Goal: Task Accomplishment & Management: Manage account settings

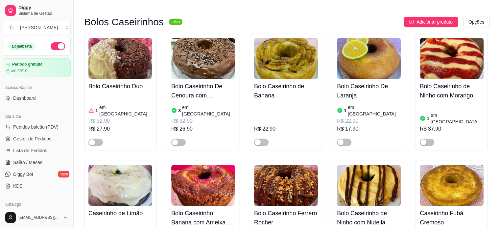
scroll to position [131, 0]
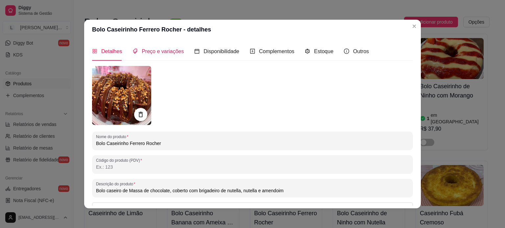
click at [165, 49] on span "Preço e variações" at bounding box center [163, 52] width 42 height 6
click at [165, 48] on div "Detalhes Preço e variações Disponibilidade Complementos Estoque Outros Nome do …" at bounding box center [252, 123] width 336 height 169
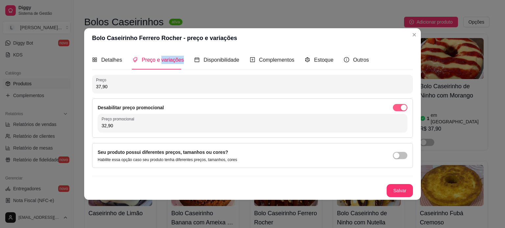
click at [395, 109] on span "button" at bounding box center [400, 107] width 14 height 7
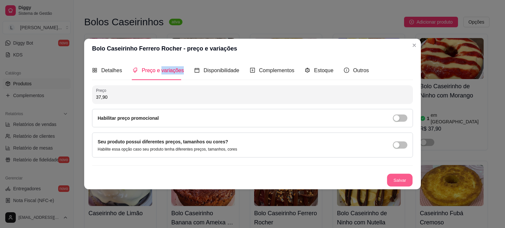
click at [399, 181] on button "Salvar" at bounding box center [400, 180] width 26 height 13
click at [399, 180] on button "Salvar" at bounding box center [400, 180] width 26 height 13
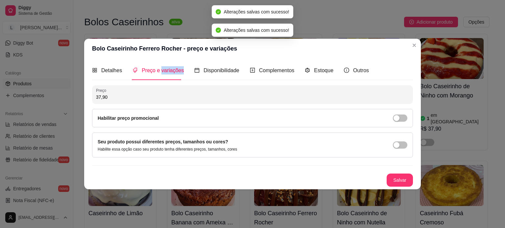
drag, startPoint x: 413, startPoint y: 42, endPoint x: 350, endPoint y: 58, distance: 64.8
click at [413, 42] on div "Bolo Caseirinho Duo 1 em estoque R$ 32,90 R$ 27,90 Bolo Caseirinho De Cenoura c…" at bounding box center [286, 211] width 405 height 355
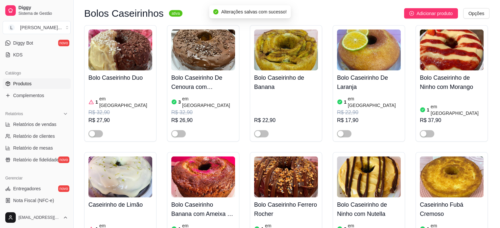
scroll to position [1704, 0]
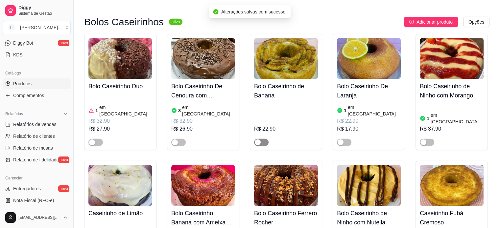
click at [259, 140] on div "button" at bounding box center [258, 143] width 6 height 6
click at [196, 125] on div "R$ 26,90" at bounding box center [203, 129] width 64 height 8
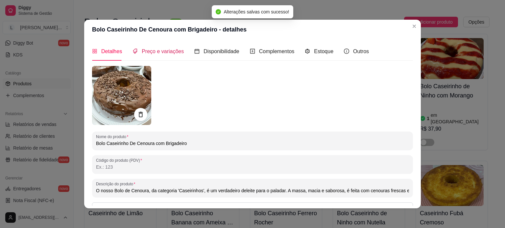
click at [172, 54] on span "Preço e variações" at bounding box center [163, 52] width 42 height 6
click at [172, 54] on div "Preço e variações" at bounding box center [157, 51] width 51 height 19
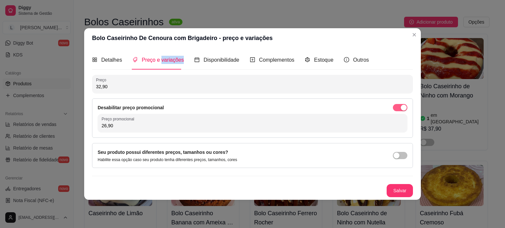
click at [402, 105] on div "button" at bounding box center [403, 108] width 6 height 6
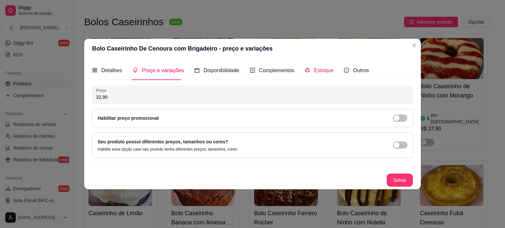
click at [321, 71] on span "Estoque" at bounding box center [323, 71] width 19 height 6
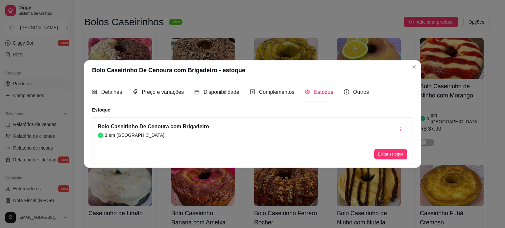
click at [382, 160] on div "Bolo Caseirinho De Cenoura com Brigadeiro 3 em estoque Editar estoque" at bounding box center [252, 141] width 321 height 48
click at [383, 152] on button "Editar estoque" at bounding box center [390, 154] width 32 height 10
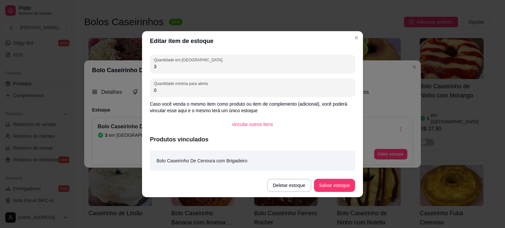
drag, startPoint x: 126, startPoint y: 66, endPoint x: 120, endPoint y: 66, distance: 6.2
click at [120, 66] on div "Editar item de estoque Quantidade em estoque 3 Quantidade mínima para alerta 0 …" at bounding box center [252, 114] width 505 height 228
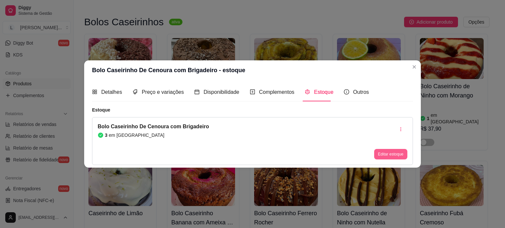
click at [385, 159] on button "Editar estoque" at bounding box center [390, 154] width 33 height 11
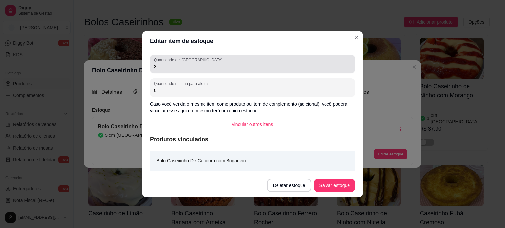
click at [192, 65] on input "3" at bounding box center [252, 66] width 197 height 7
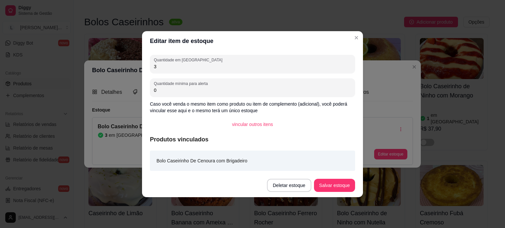
click at [192, 65] on input "3" at bounding box center [252, 66] width 197 height 7
type input "2"
click at [341, 187] on button "Salvar estoque" at bounding box center [334, 185] width 41 height 13
click at [341, 187] on div "Deletar estoque Salvar estoque" at bounding box center [311, 185] width 88 height 13
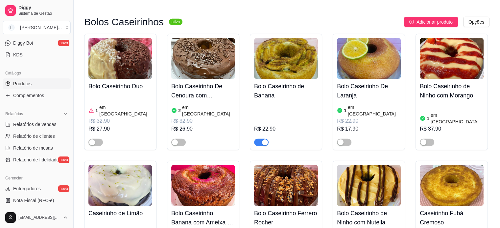
click at [190, 117] on div "R$ 32,90" at bounding box center [203, 121] width 64 height 8
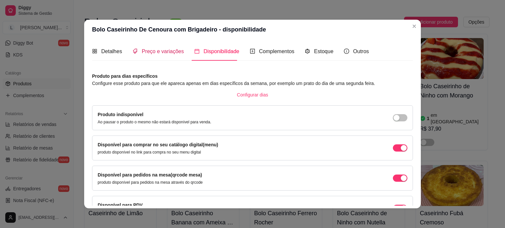
click at [152, 54] on span "Preço e variações" at bounding box center [163, 52] width 42 height 6
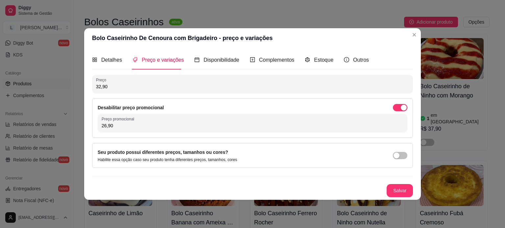
click at [396, 111] on div "Desabilitar preço promocional Preço promocional 26,90" at bounding box center [252, 118] width 321 height 39
click at [399, 107] on span "button" at bounding box center [400, 107] width 14 height 7
click at [399, 107] on div "Preço 32,90 Desabilitar preço promocional Preço promocional 26,90" at bounding box center [252, 106] width 321 height 63
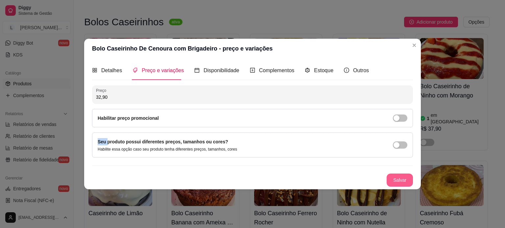
click at [400, 181] on button "Salvar" at bounding box center [399, 180] width 26 height 13
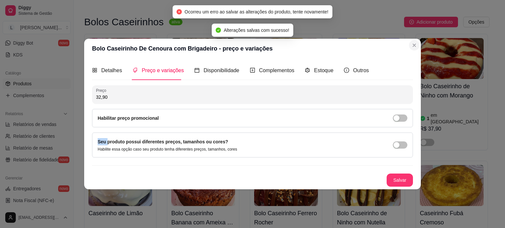
click at [414, 44] on div "Bolo Caseirinho Duo 1 em estoque R$ 32,90 R$ 27,90 Bolo Caseirinho De Cenoura c…" at bounding box center [286, 211] width 405 height 355
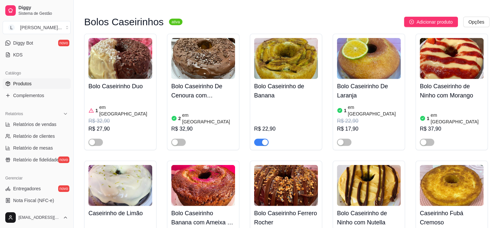
click at [104, 117] on div "R$ 32,90" at bounding box center [120, 121] width 64 height 8
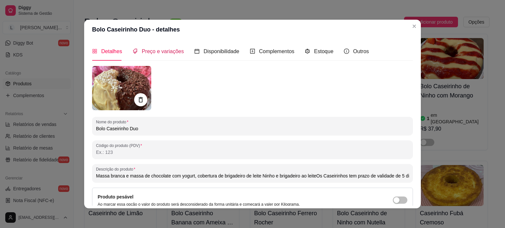
click at [171, 51] on span "Preço e variações" at bounding box center [163, 52] width 42 height 6
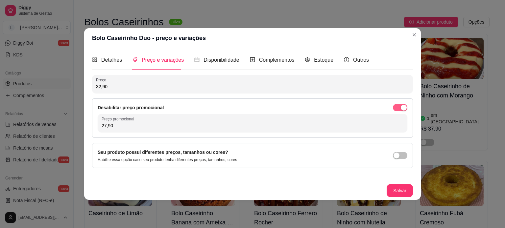
click at [397, 106] on span "button" at bounding box center [400, 107] width 14 height 7
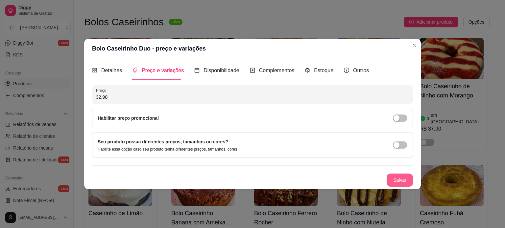
click at [408, 181] on button "Salvar" at bounding box center [399, 180] width 26 height 13
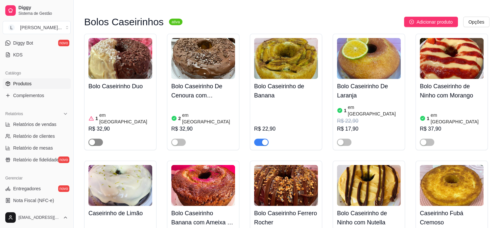
click at [96, 139] on span "button" at bounding box center [95, 142] width 14 height 7
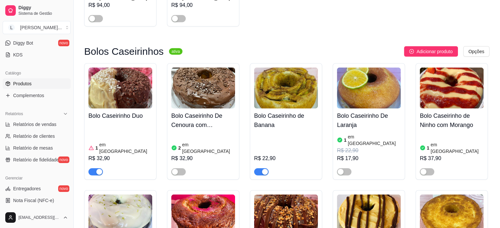
scroll to position [1672, 0]
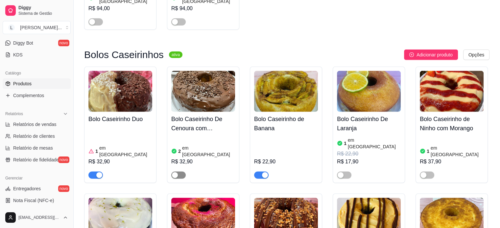
click at [181, 172] on span "button" at bounding box center [178, 175] width 14 height 7
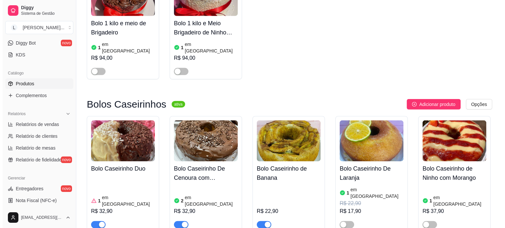
scroll to position [1573, 0]
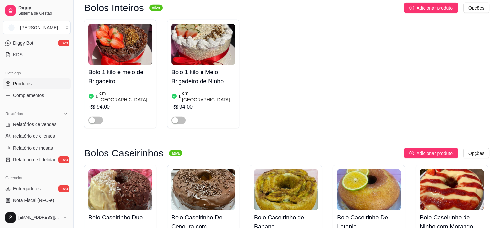
click at [417, 76] on div "Combos ativa Adicionar produto Opções Combo - Fatia Brownie de Kinder Bueno + C…" at bounding box center [286, 4] width 405 height 3007
click at [415, 148] on button "Adicionar produto" at bounding box center [431, 153] width 54 height 11
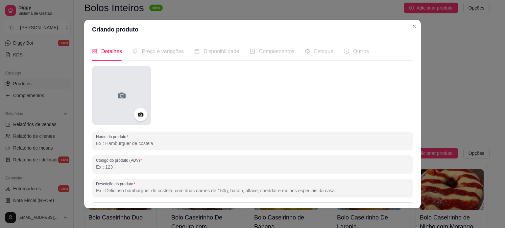
click at [135, 102] on div at bounding box center [121, 95] width 59 height 59
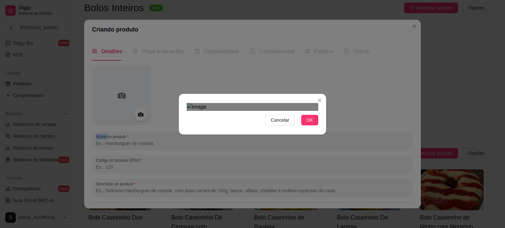
click at [190, 103] on div at bounding box center [252, 107] width 131 height 8
click at [190, 103] on img at bounding box center [252, 107] width 131 height 8
click at [323, 128] on div "Cancelar OK" at bounding box center [252, 115] width 147 height 28
click at [307, 124] on span "OK" at bounding box center [309, 120] width 7 height 7
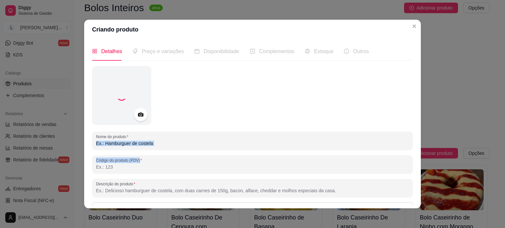
click at [131, 151] on div "Nome do produto Código do produto (PDV) Descrição do produto Produto pesável Ao…" at bounding box center [252, 174] width 321 height 216
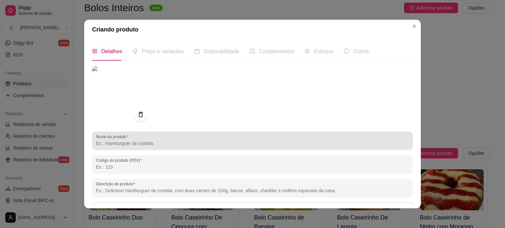
click at [128, 145] on input "Nome do produto" at bounding box center [252, 143] width 313 height 7
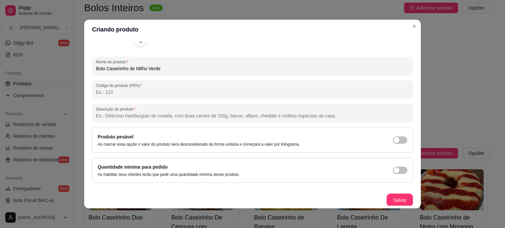
scroll to position [75, 0]
type input "Bolo Caseirinho de Milho Verde"
click at [391, 194] on button "Salvar" at bounding box center [400, 200] width 26 height 13
click at [391, 194] on div "Salvar" at bounding box center [252, 199] width 321 height 13
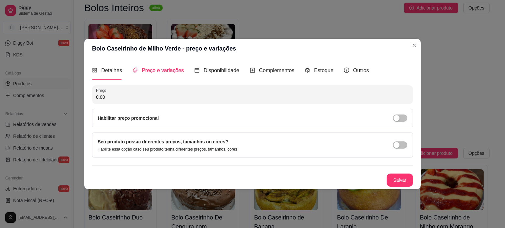
scroll to position [0, 0]
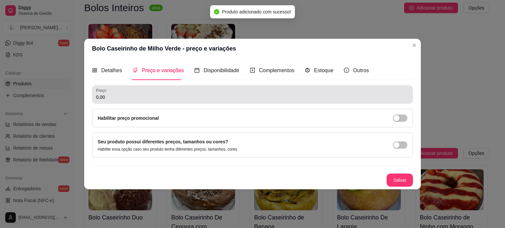
click at [112, 96] on input "0,00" at bounding box center [252, 97] width 313 height 7
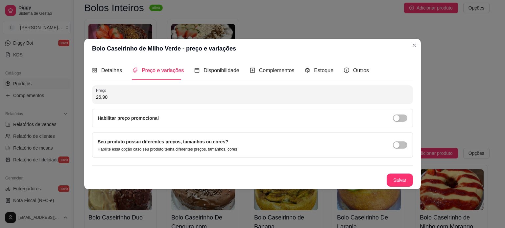
type input "26,90"
click at [404, 186] on button "Salvar" at bounding box center [400, 180] width 26 height 13
click at [404, 186] on div "Salvar" at bounding box center [252, 180] width 321 height 13
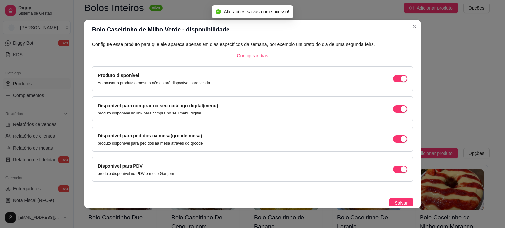
scroll to position [41, 0]
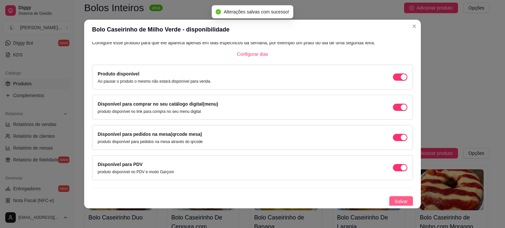
click at [394, 200] on span "Salvar" at bounding box center [400, 201] width 13 height 7
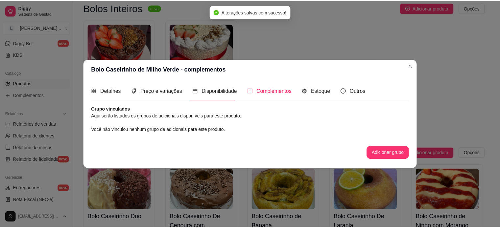
scroll to position [0, 0]
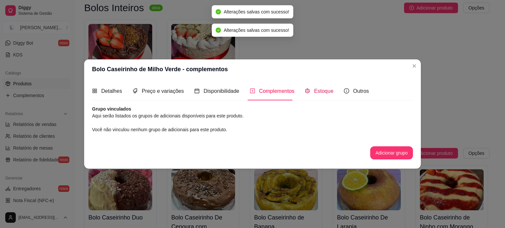
click at [325, 89] on span "Estoque" at bounding box center [323, 91] width 19 height 6
click at [325, 89] on div "Detalhes Preço e variações Disponibilidade Complementos Estoque Outros Nome do …" at bounding box center [252, 124] width 336 height 90
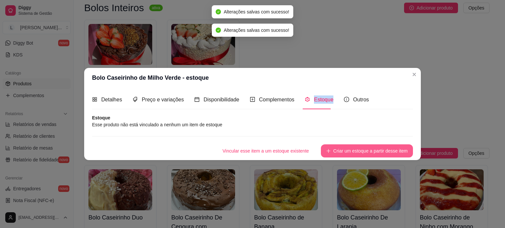
click at [358, 155] on button "Criar um estoque a partir desse item" at bounding box center [367, 151] width 92 height 13
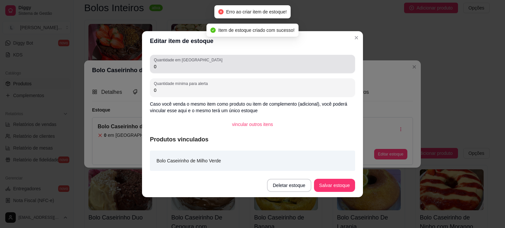
click at [190, 71] on div "Quantidade em estoque 0" at bounding box center [252, 64] width 205 height 18
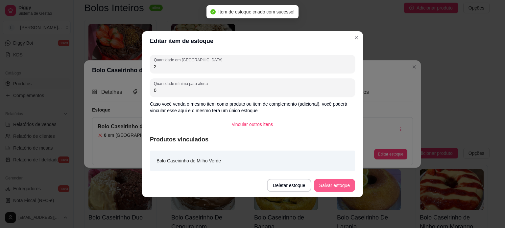
type input "2"
click at [331, 181] on button "Salvar estoque" at bounding box center [334, 185] width 41 height 13
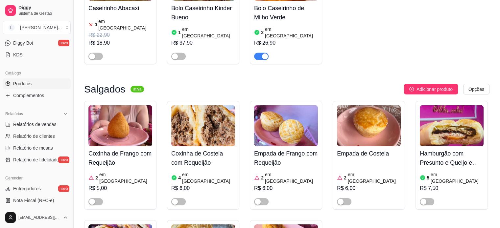
scroll to position [2033, 0]
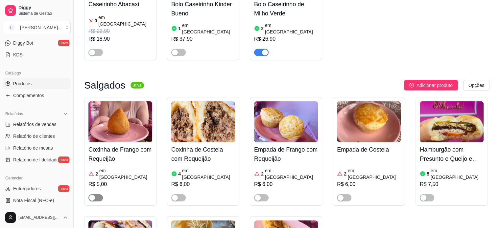
click at [97, 194] on span "button" at bounding box center [95, 197] width 14 height 7
click at [182, 194] on span "button" at bounding box center [178, 197] width 14 height 7
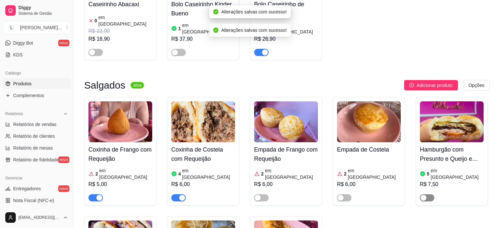
click at [428, 194] on span "button" at bounding box center [426, 197] width 14 height 7
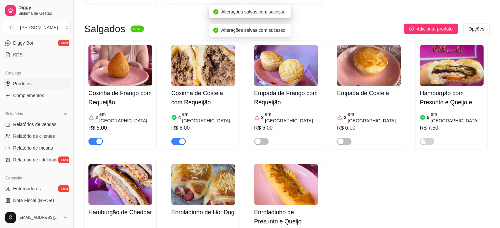
scroll to position [2099, 0]
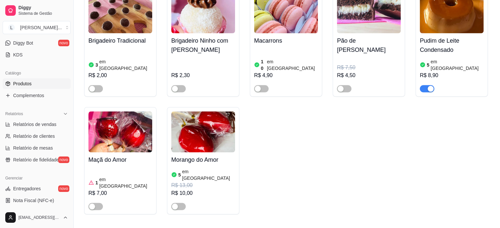
scroll to position [1113, 0]
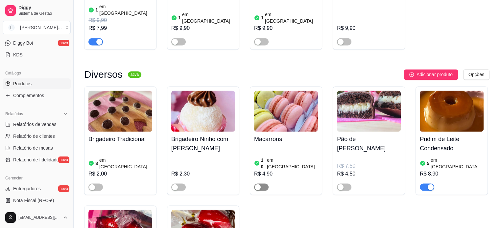
click at [263, 184] on span "button" at bounding box center [261, 187] width 14 height 7
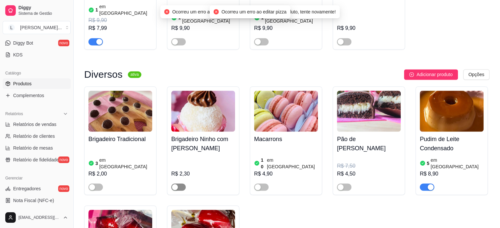
click at [179, 184] on span "button" at bounding box center [178, 187] width 14 height 7
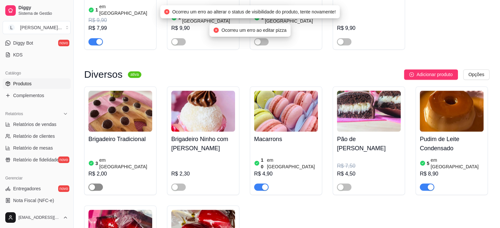
click at [96, 184] on span "button" at bounding box center [95, 187] width 14 height 7
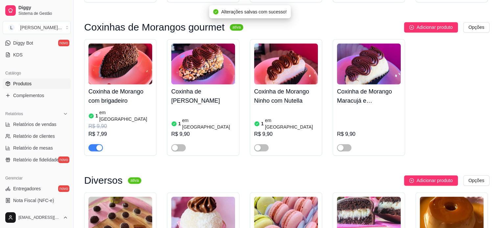
scroll to position [982, 0]
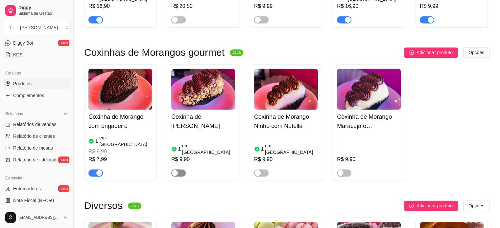
click at [183, 169] on span "button" at bounding box center [178, 172] width 14 height 7
click at [267, 169] on span "button" at bounding box center [261, 172] width 14 height 7
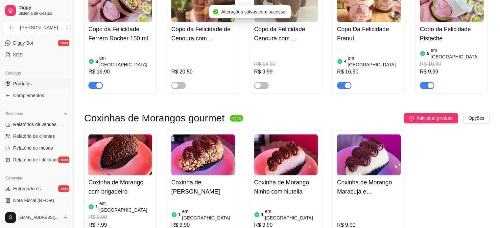
scroll to position [850, 0]
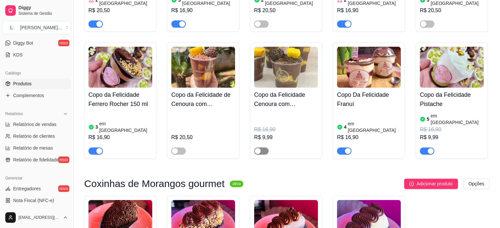
click at [260, 147] on span "button" at bounding box center [261, 150] width 14 height 7
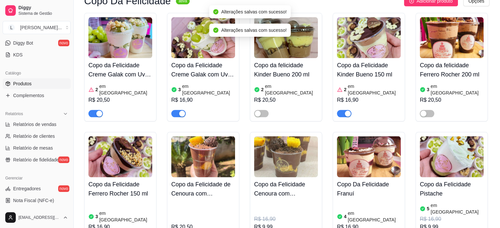
scroll to position [752, 0]
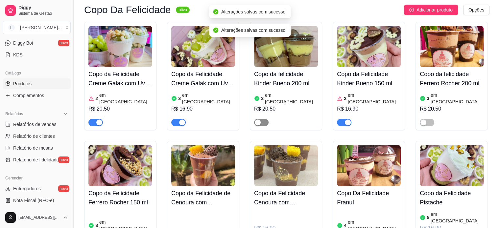
click at [261, 119] on span "button" at bounding box center [261, 122] width 14 height 7
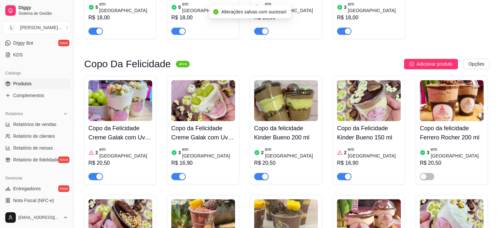
scroll to position [686, 0]
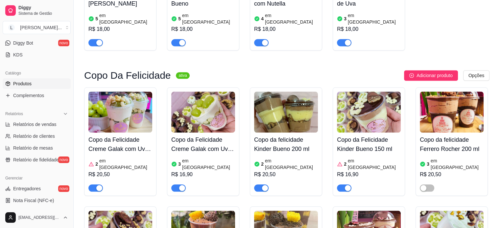
click at [290, 135] on h4 "Copo da felicidade Kinder Bueno 200 ml" at bounding box center [286, 144] width 64 height 18
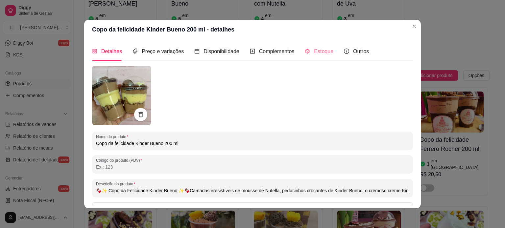
click at [315, 57] on div "Estoque" at bounding box center [318, 51] width 29 height 19
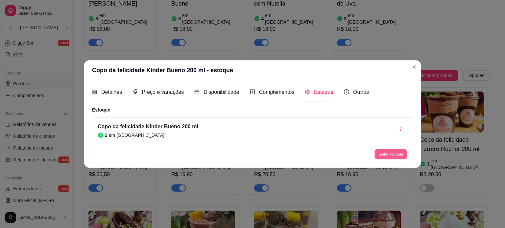
click at [382, 151] on button "Editar estoque" at bounding box center [390, 154] width 32 height 10
click at [388, 156] on button "Editar estoque" at bounding box center [390, 154] width 33 height 11
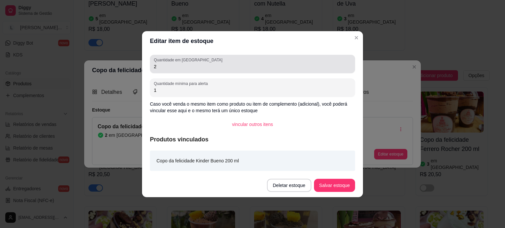
click at [167, 65] on input "2" at bounding box center [252, 66] width 197 height 7
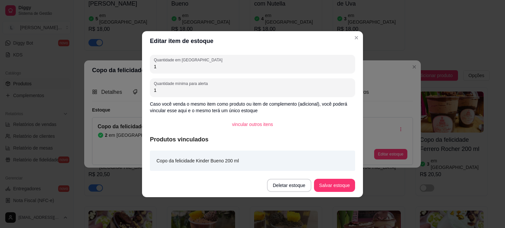
type input "1"
click at [340, 177] on footer "Deletar estoque Salvar estoque" at bounding box center [252, 186] width 221 height 24
click at [340, 184] on button "Salvar estoque" at bounding box center [334, 185] width 41 height 13
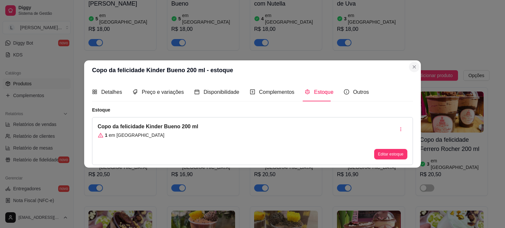
click at [416, 87] on div "Copo da felicidade Ferrero Rocher 200 ml 3 em estoque R$ 20,50" at bounding box center [451, 141] width 72 height 109
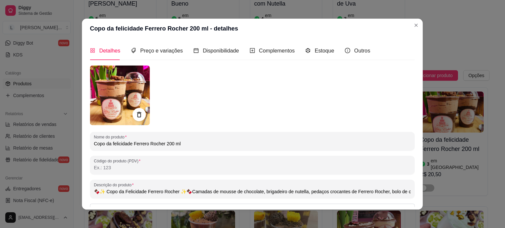
type input "🍫✨ Copo da Felicidade Ferrero Rocher ✨🍫Camadas de mousse de chocolate, brigadei…"
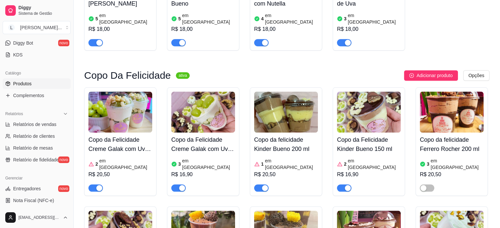
click at [424, 156] on div "3 em estoque R$ 20,50" at bounding box center [451, 173] width 64 height 35
click at [382, 158] on div "2 em estoque" at bounding box center [369, 164] width 64 height 13
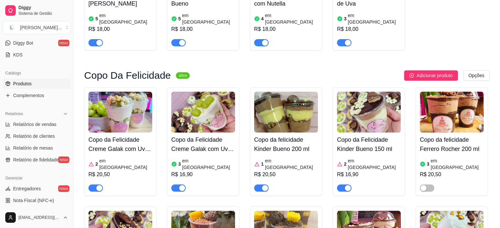
click at [433, 158] on article "em [GEOGRAPHIC_DATA]" at bounding box center [456, 164] width 53 height 13
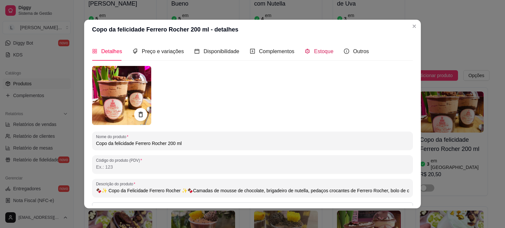
click at [304, 54] on icon "code-sandbox" at bounding box center [306, 51] width 5 height 5
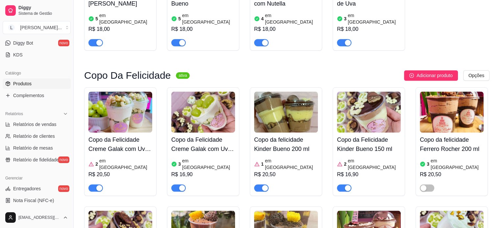
click at [435, 92] on img at bounding box center [451, 112] width 64 height 41
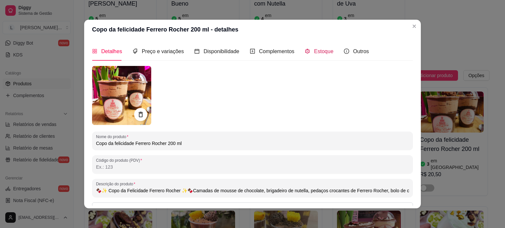
click at [323, 49] on span "Estoque" at bounding box center [323, 52] width 19 height 6
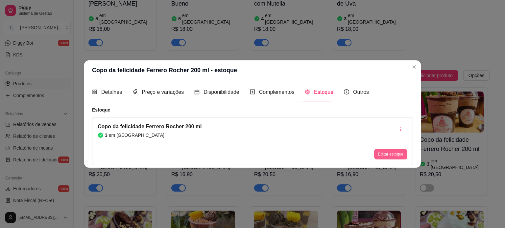
click at [379, 153] on button "Editar estoque" at bounding box center [390, 154] width 33 height 11
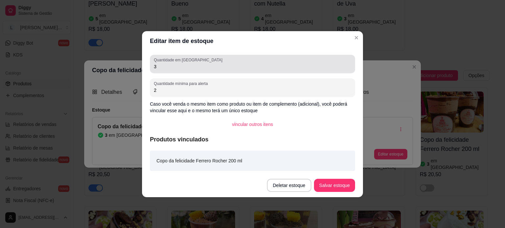
click at [212, 67] on input "3" at bounding box center [252, 66] width 197 height 7
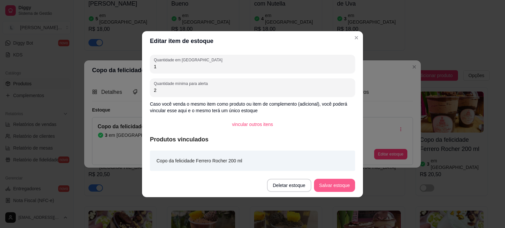
type input "1"
click at [326, 185] on button "Salvar estoque" at bounding box center [334, 185] width 41 height 13
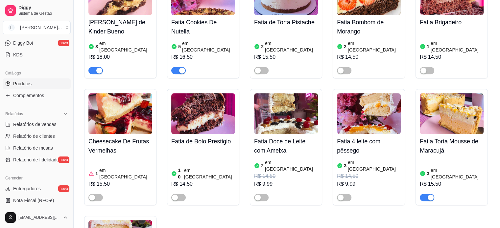
scroll to position [259, 0]
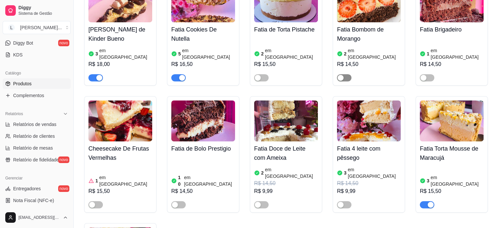
click at [346, 74] on span "button" at bounding box center [344, 77] width 14 height 7
click at [356, 39] on div "Fatia Bombom de Morango 2 em estoque R$ 14,50" at bounding box center [369, 51] width 64 height 59
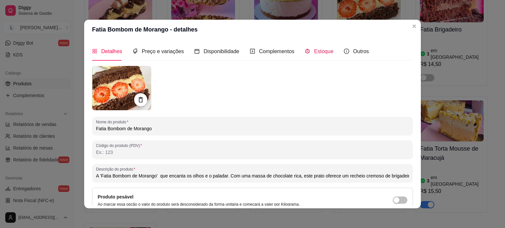
click at [322, 49] on span "Estoque" at bounding box center [323, 52] width 19 height 6
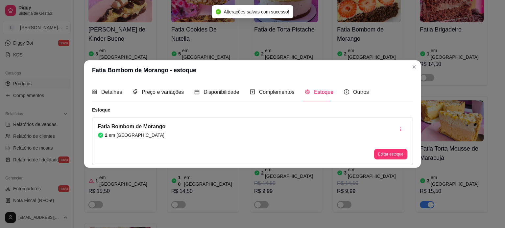
click at [384, 148] on div "Editar estoque" at bounding box center [390, 141] width 33 height 37
click at [385, 150] on button "Editar estoque" at bounding box center [390, 154] width 33 height 11
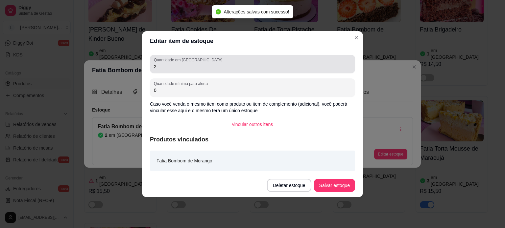
click at [248, 66] on input "2" at bounding box center [252, 66] width 197 height 7
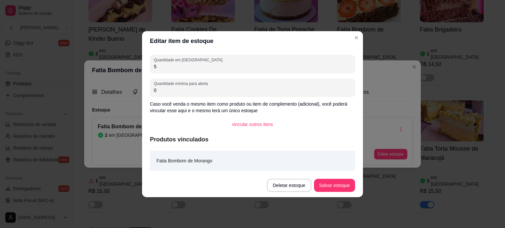
type input "5"
click at [343, 188] on button "Salvar estoque" at bounding box center [334, 185] width 40 height 13
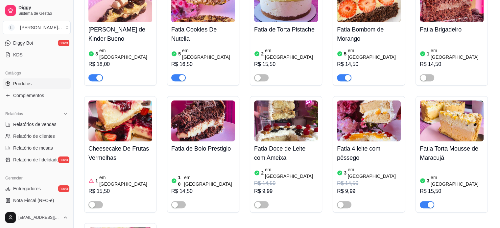
click at [435, 188] on div "R$ 15,50" at bounding box center [451, 192] width 64 height 8
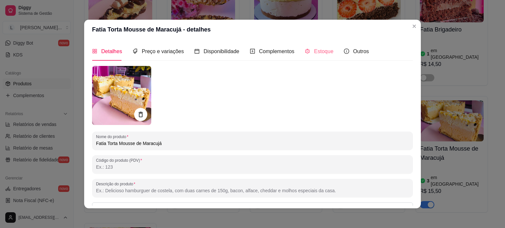
click at [315, 56] on div "Estoque" at bounding box center [318, 51] width 29 height 19
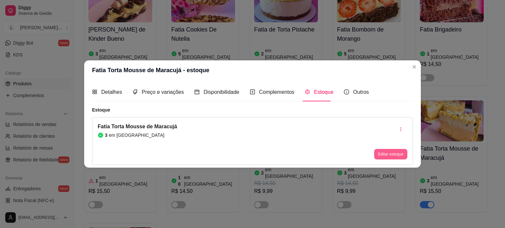
click at [388, 155] on button "Editar estoque" at bounding box center [390, 154] width 33 height 11
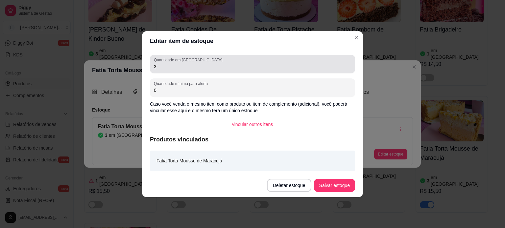
click at [226, 69] on input "3" at bounding box center [252, 66] width 197 height 7
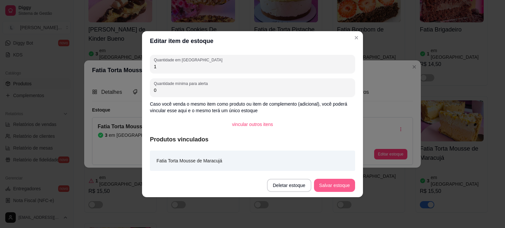
type input "1"
click at [335, 188] on button "Salvar estoque" at bounding box center [334, 185] width 41 height 13
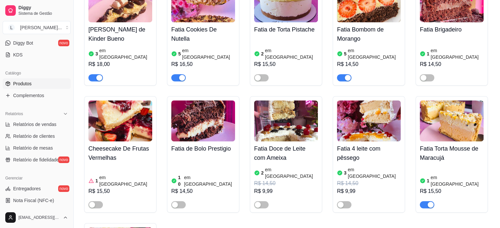
click at [449, 188] on div "R$ 15,50" at bounding box center [451, 192] width 64 height 8
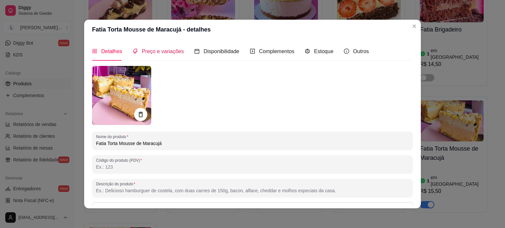
click at [153, 50] on span "Preço e variações" at bounding box center [163, 52] width 42 height 6
click at [153, 39] on header "Fatia Torta Mousse de Maracujá - detalhes" at bounding box center [252, 30] width 336 height 20
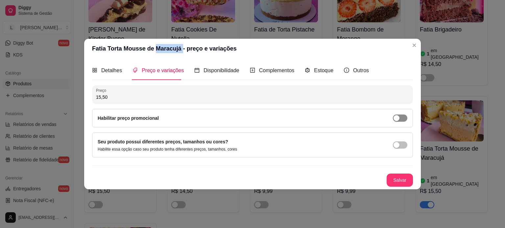
click at [398, 118] on div "button" at bounding box center [396, 118] width 6 height 6
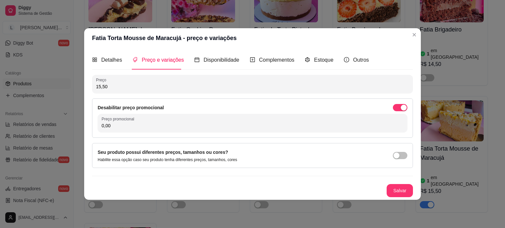
click at [254, 121] on div "0,00" at bounding box center [252, 123] width 302 height 13
type input "9,99"
click at [402, 184] on button "Salvar" at bounding box center [399, 190] width 26 height 13
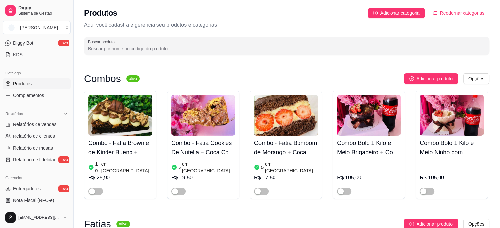
scroll to position [0, 0]
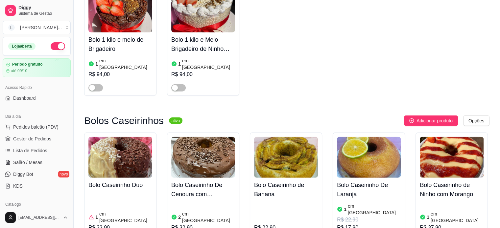
scroll to position [1610, 0]
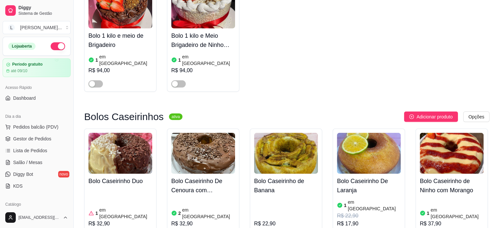
click at [200, 177] on h4 "Bolo Caseirinho De Cenoura com Brigadeiro" at bounding box center [203, 186] width 64 height 18
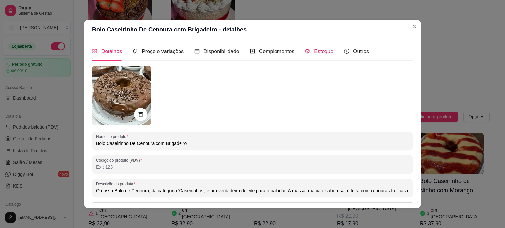
click at [307, 52] on div "Estoque" at bounding box center [318, 51] width 29 height 8
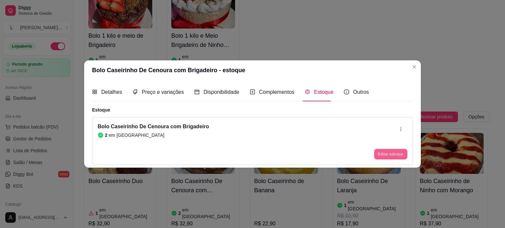
click at [381, 156] on button "Editar estoque" at bounding box center [390, 154] width 33 height 11
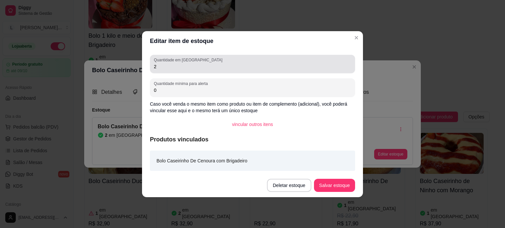
drag, startPoint x: 171, startPoint y: 69, endPoint x: 141, endPoint y: 65, distance: 30.1
click at [141, 65] on div "Editar item de estoque Quantidade em estoque 2 Quantidade mínima para alerta 0 …" at bounding box center [252, 114] width 505 height 228
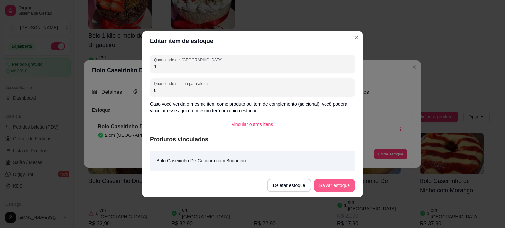
type input "1"
click at [340, 184] on button "Salvar estoque" at bounding box center [334, 185] width 40 height 13
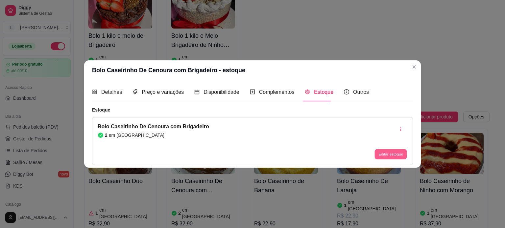
click at [389, 155] on button "Editar estoque" at bounding box center [390, 154] width 32 height 10
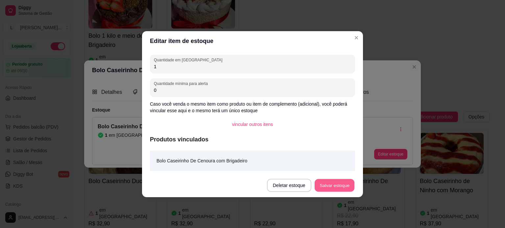
click at [342, 184] on button "Salvar estoque" at bounding box center [334, 185] width 40 height 13
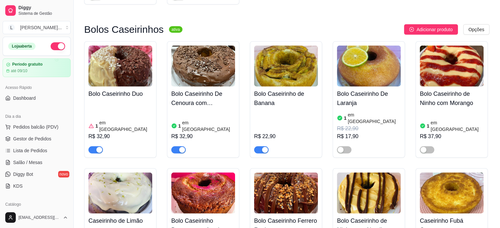
scroll to position [1741, 0]
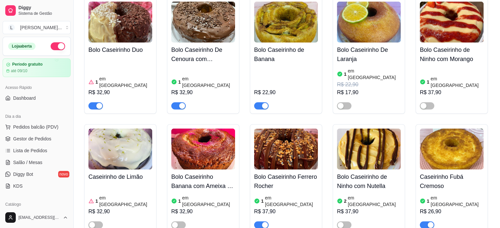
click at [176, 102] on span "button" at bounding box center [178, 105] width 14 height 7
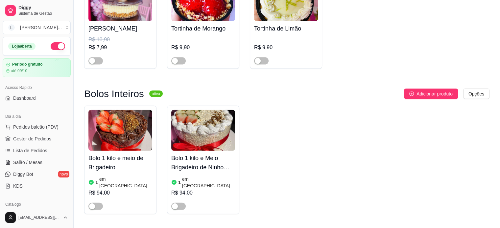
scroll to position [1412, 0]
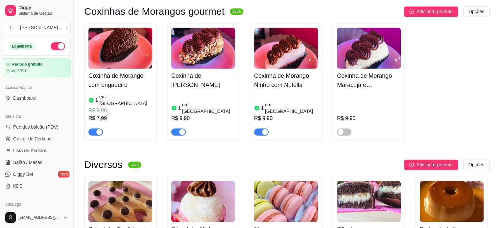
scroll to position [985, 0]
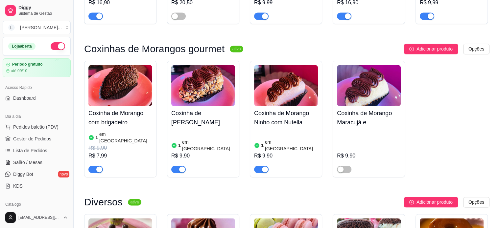
click at [121, 131] on article "em [GEOGRAPHIC_DATA]" at bounding box center [125, 137] width 53 height 13
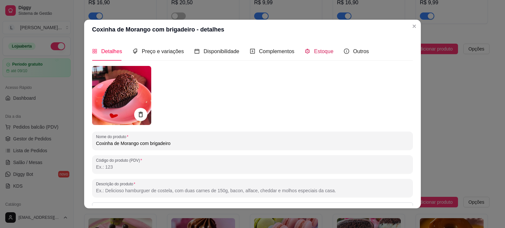
click at [315, 54] on span "Estoque" at bounding box center [323, 52] width 19 height 6
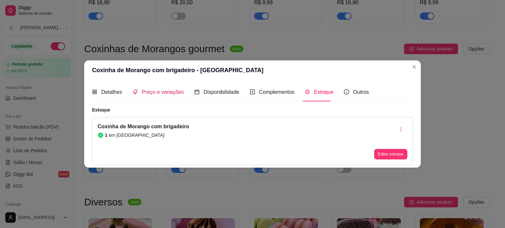
click at [155, 94] on span "Preço e variações" at bounding box center [163, 92] width 42 height 6
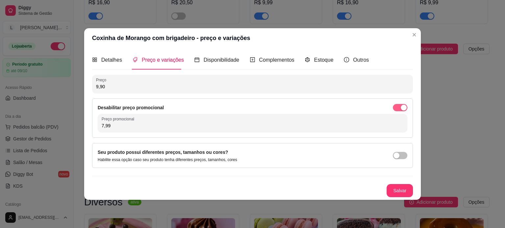
click at [396, 111] on span "button" at bounding box center [400, 107] width 14 height 7
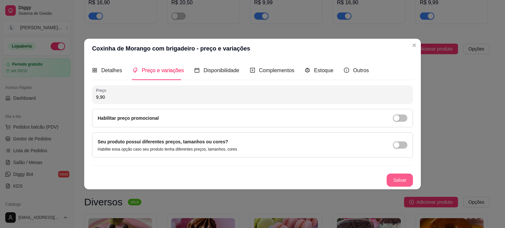
click at [402, 183] on button "Salvar" at bounding box center [399, 180] width 26 height 13
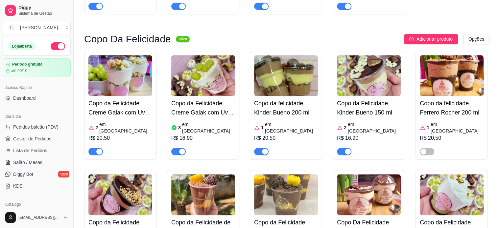
scroll to position [821, 0]
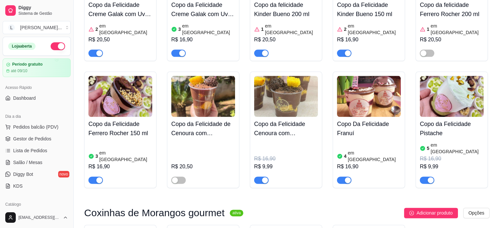
click at [280, 120] on h4 "Copo da Felicidade Cenoura com Brigadeiro 150 ml" at bounding box center [286, 129] width 64 height 18
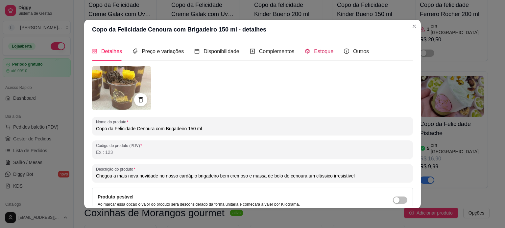
click at [325, 54] on span "Estoque" at bounding box center [323, 52] width 19 height 6
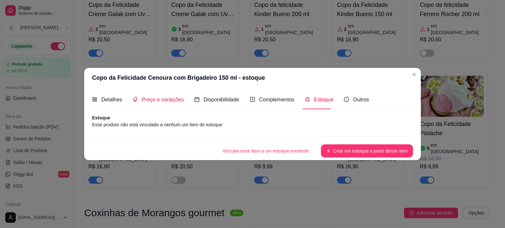
click at [146, 99] on span "Preço e variações" at bounding box center [163, 100] width 42 height 6
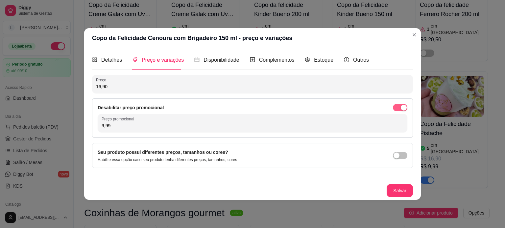
click at [400, 107] on button "button" at bounding box center [400, 107] width 14 height 7
click at [400, 107] on div "Preço 16,90 Desabilitar preço promocional Preço promocional 9,99" at bounding box center [252, 106] width 321 height 63
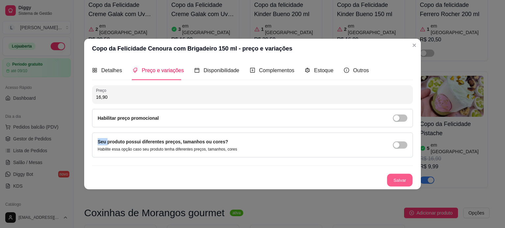
click at [394, 185] on button "Salvar" at bounding box center [400, 180] width 26 height 13
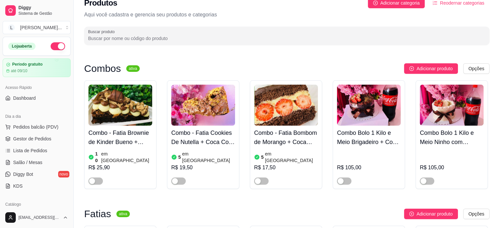
scroll to position [0, 0]
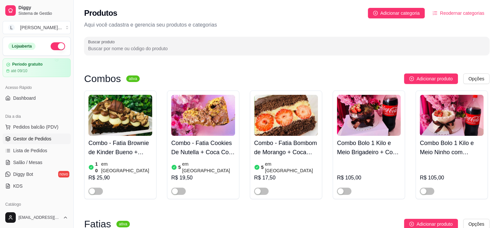
drag, startPoint x: 28, startPoint y: 138, endPoint x: 46, endPoint y: 135, distance: 18.3
click at [28, 138] on span "Gestor de Pedidos" at bounding box center [32, 139] width 38 height 7
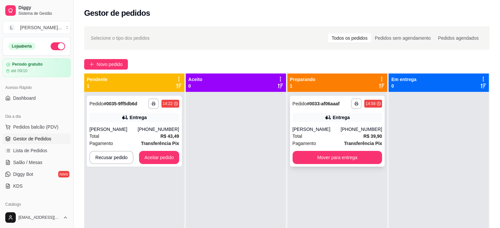
click at [322, 130] on div "Vanessa" at bounding box center [316, 129] width 48 height 7
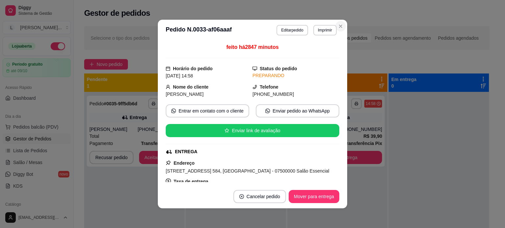
click at [337, 25] on div "**********" at bounding box center [287, 165] width 426 height 287
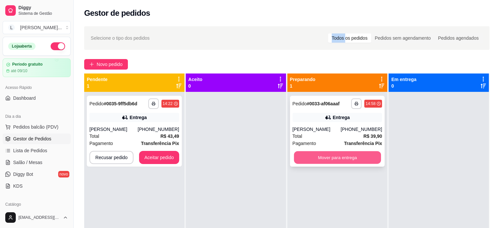
click at [342, 154] on button "Mover para entrega" at bounding box center [337, 157] width 87 height 13
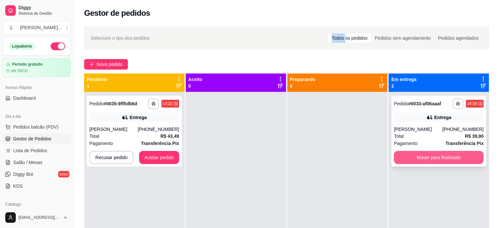
click at [423, 157] on button "Mover para finalizado" at bounding box center [439, 157] width 90 height 13
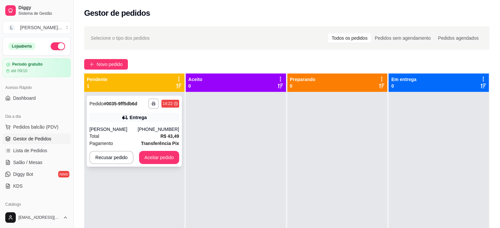
click at [122, 125] on div "**********" at bounding box center [134, 131] width 95 height 71
click at [151, 161] on button "Aceitar pedido" at bounding box center [159, 157] width 39 height 13
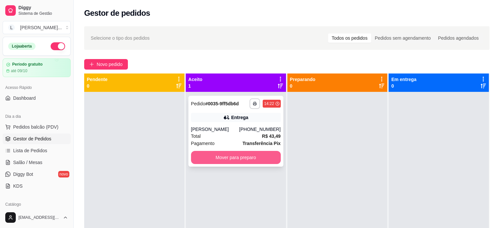
click at [218, 159] on button "Mover para preparo" at bounding box center [236, 157] width 90 height 13
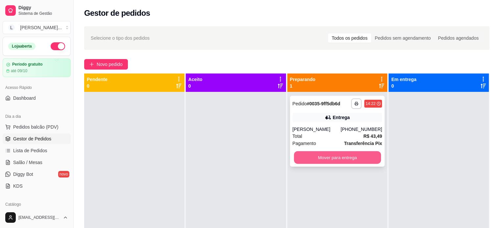
click at [315, 157] on button "Mover para entrega" at bounding box center [337, 157] width 87 height 13
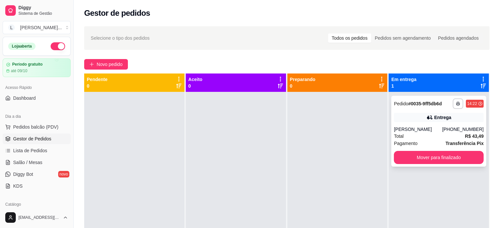
click at [431, 129] on div "[PERSON_NAME]" at bounding box center [418, 129] width 48 height 7
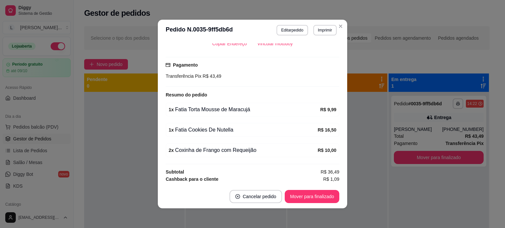
scroll to position [171, 0]
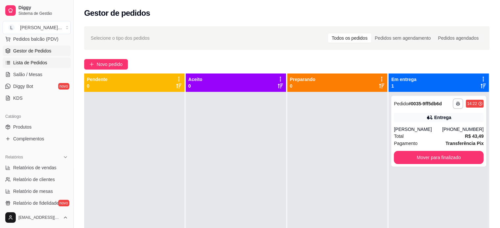
scroll to position [99, 0]
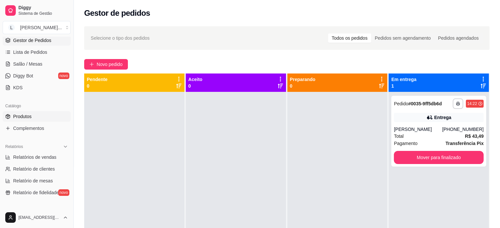
click at [29, 113] on span "Produtos" at bounding box center [22, 116] width 18 height 7
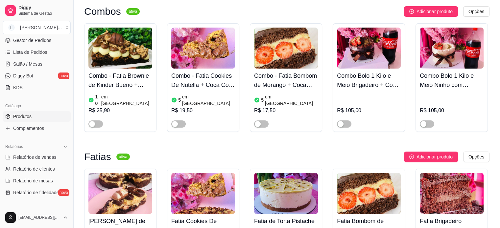
scroll to position [197, 0]
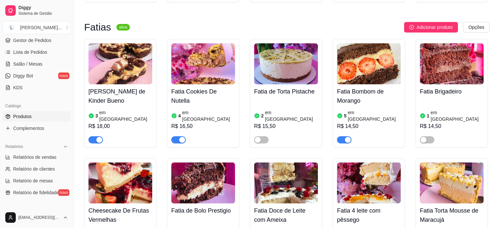
click at [204, 91] on h4 "Fatia Cookies De Nutella" at bounding box center [203, 96] width 64 height 18
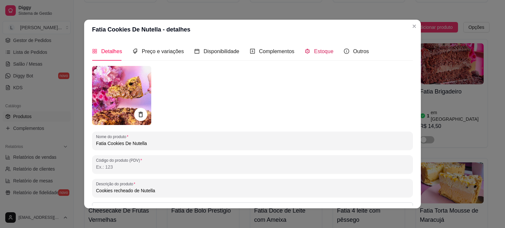
click at [322, 50] on span "Estoque" at bounding box center [323, 52] width 19 height 6
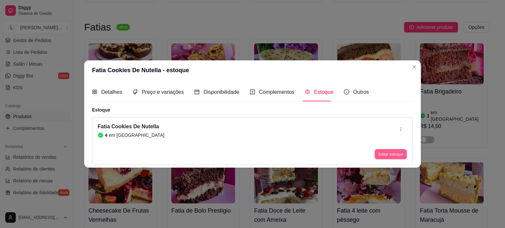
click at [388, 152] on button "Editar estoque" at bounding box center [390, 154] width 32 height 10
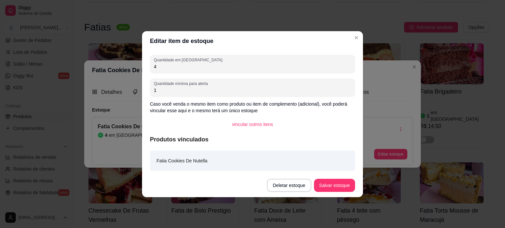
click at [198, 63] on input "4" at bounding box center [252, 66] width 197 height 7
click at [196, 64] on input "4" at bounding box center [252, 66] width 197 height 7
type input "1"
click at [339, 185] on button "Salvar estoque" at bounding box center [334, 185] width 40 height 13
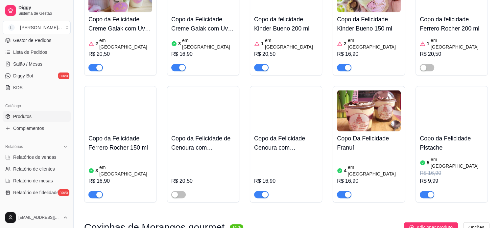
scroll to position [821, 0]
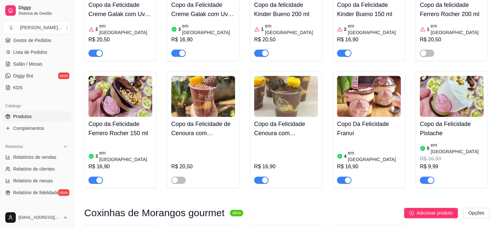
click at [424, 155] on div "R$ 16,90" at bounding box center [451, 159] width 64 height 8
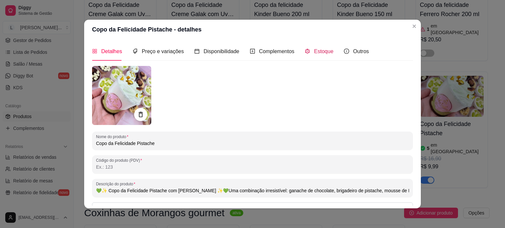
click at [314, 49] on span "Estoque" at bounding box center [323, 52] width 19 height 6
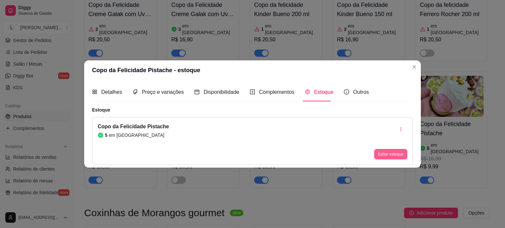
click at [381, 158] on button "Editar estoque" at bounding box center [390, 154] width 33 height 11
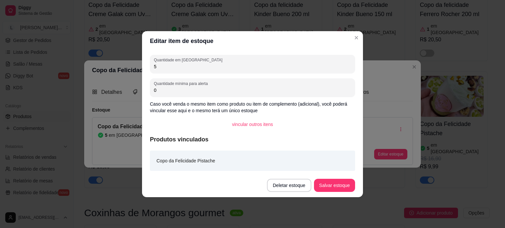
click at [170, 68] on input "5" at bounding box center [252, 66] width 197 height 7
type input "1"
click at [334, 186] on button "Salvar estoque" at bounding box center [334, 185] width 40 height 13
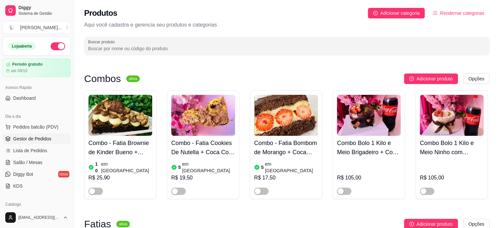
click at [32, 141] on span "Gestor de Pedidos" at bounding box center [32, 139] width 38 height 7
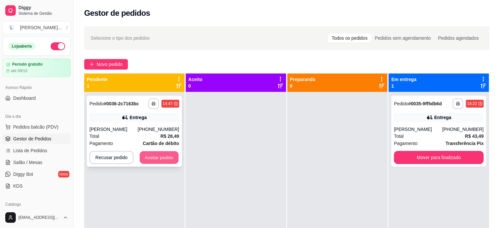
click at [169, 161] on button "Aceitar pedido" at bounding box center [159, 157] width 39 height 13
click at [169, 161] on div "Recusar pedido Aceitar pedido" at bounding box center [134, 157] width 90 height 13
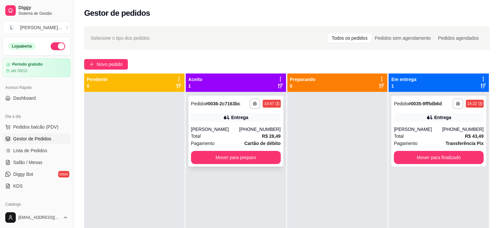
click at [259, 107] on div "**********" at bounding box center [264, 104] width 31 height 11
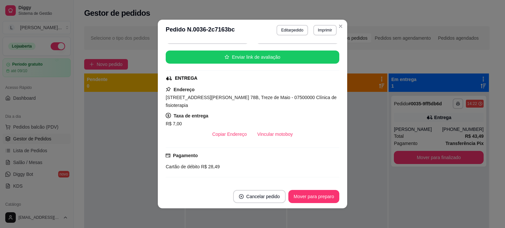
scroll to position [99, 0]
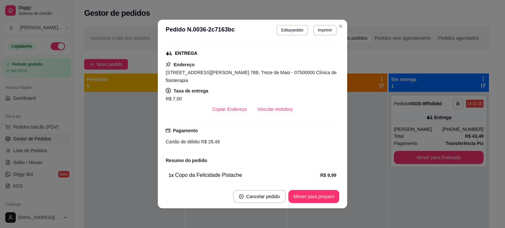
click at [327, 24] on header "**********" at bounding box center [252, 30] width 189 height 21
click at [326, 28] on button "Imprimir" at bounding box center [324, 30] width 23 height 10
click at [285, 127] on div "Pagamento Cartão de débito R$ 28,49" at bounding box center [252, 136] width 173 height 18
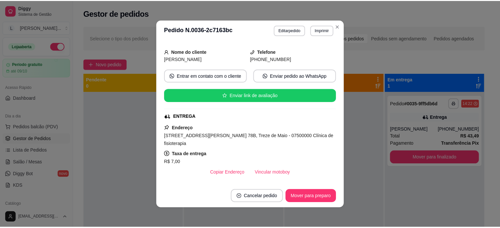
scroll to position [0, 0]
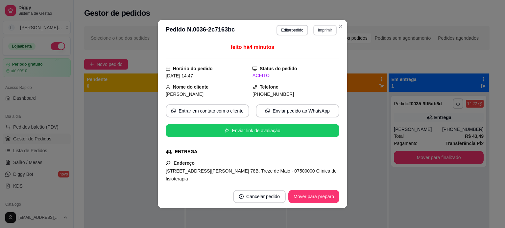
click at [332, 27] on button "Imprimir" at bounding box center [324, 30] width 23 height 11
click at [338, 25] on icon "Close" at bounding box center [340, 26] width 5 height 5
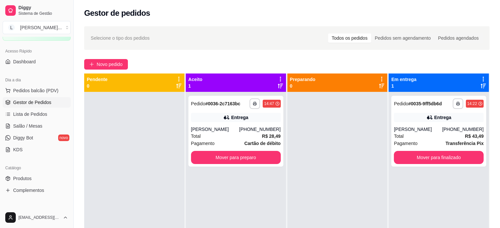
scroll to position [99, 0]
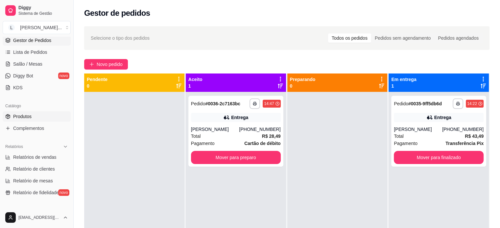
click at [36, 119] on link "Produtos" at bounding box center [37, 116] width 68 height 11
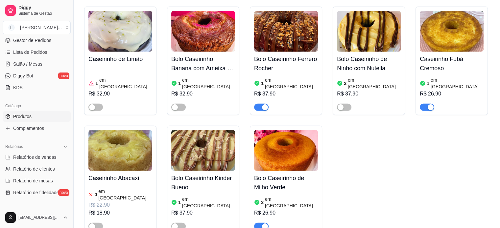
scroll to position [1938, 0]
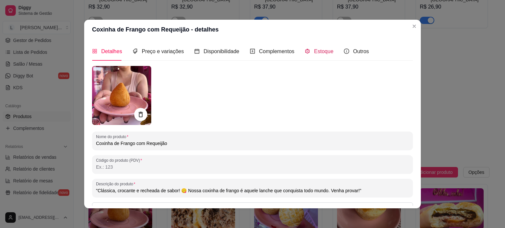
click at [314, 49] on span "Estoque" at bounding box center [323, 52] width 19 height 6
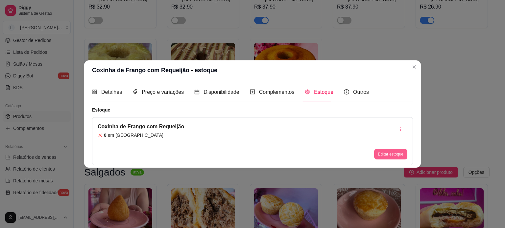
click at [381, 153] on button "Editar estoque" at bounding box center [390, 154] width 33 height 11
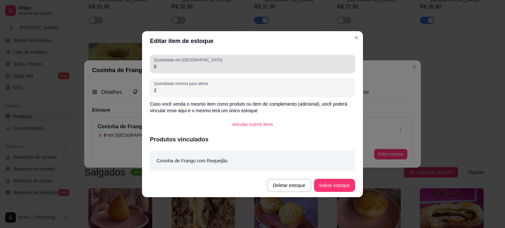
click at [208, 68] on input "0" at bounding box center [252, 66] width 197 height 7
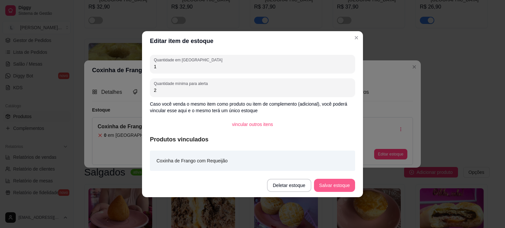
type input "1"
click at [333, 191] on button "Salvar estoque" at bounding box center [334, 185] width 41 height 13
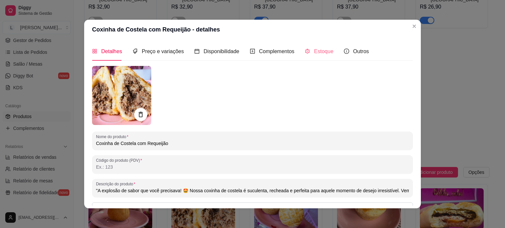
click at [318, 46] on div "Estoque" at bounding box center [318, 51] width 29 height 19
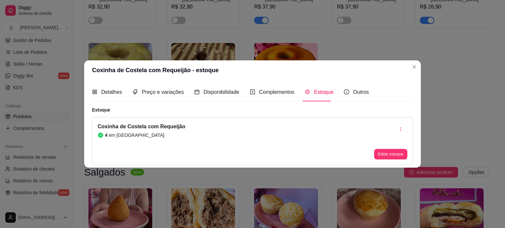
click at [402, 152] on button "Editar estoque" at bounding box center [390, 154] width 33 height 11
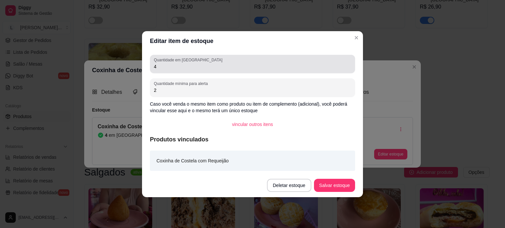
click at [198, 71] on div "Quantidade em estoque 4" at bounding box center [252, 64] width 205 height 18
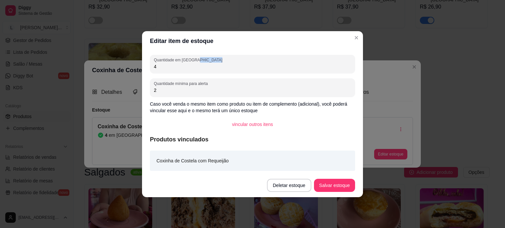
click at [198, 71] on div "Quantidade em estoque 4" at bounding box center [252, 64] width 205 height 18
type input "2"
click at [333, 183] on button "Salvar estoque" at bounding box center [334, 185] width 41 height 13
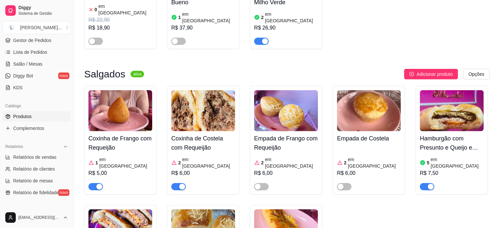
scroll to position [2037, 0]
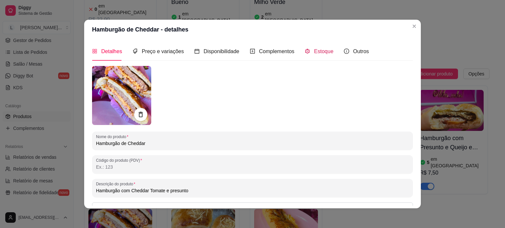
click at [326, 49] on span "Estoque" at bounding box center [323, 52] width 19 height 6
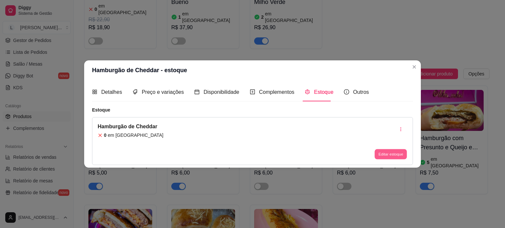
click at [389, 151] on button "Editar estoque" at bounding box center [390, 154] width 32 height 10
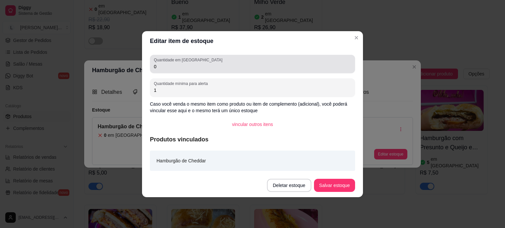
click at [168, 70] on div "0" at bounding box center [252, 63] width 197 height 13
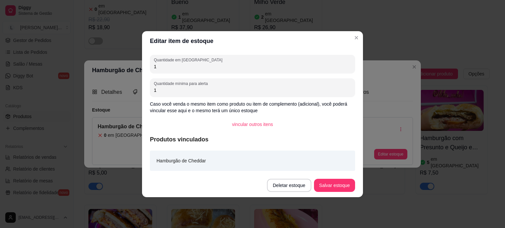
type input "1"
click at [353, 185] on button "Salvar estoque" at bounding box center [334, 185] width 40 height 13
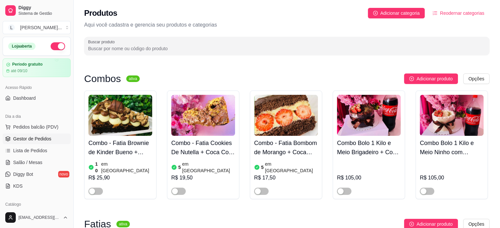
click at [39, 138] on span "Gestor de Pedidos" at bounding box center [32, 139] width 38 height 7
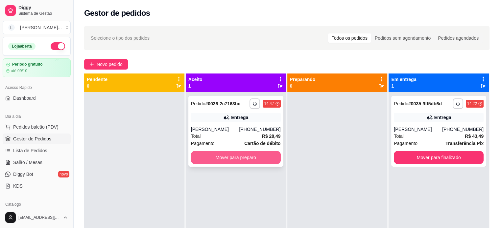
click at [201, 153] on button "Mover para preparo" at bounding box center [236, 157] width 90 height 13
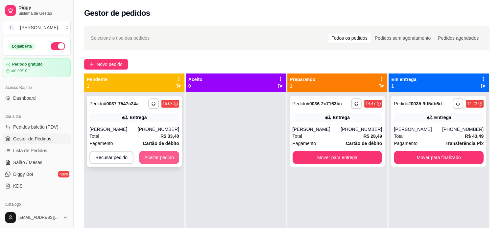
click at [163, 158] on button "Aceitar pedido" at bounding box center [159, 157] width 40 height 13
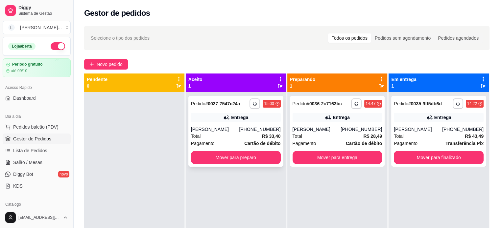
click at [252, 133] on div "Total R$ 33,40" at bounding box center [236, 136] width 90 height 7
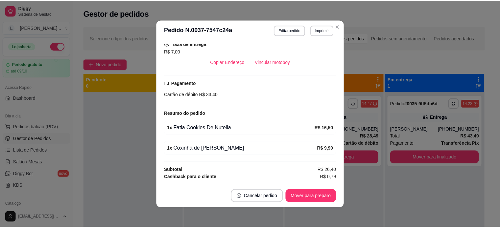
scroll to position [143, 0]
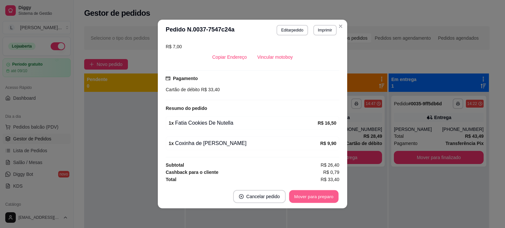
click at [313, 199] on button "Mover para preparo" at bounding box center [313, 197] width 49 height 13
click at [313, 199] on div "Mover para preparo" at bounding box center [313, 196] width 51 height 13
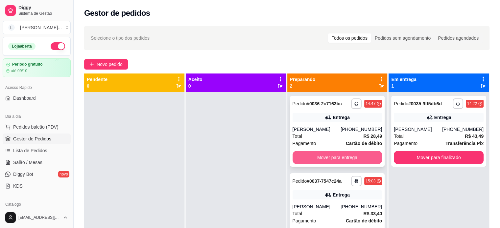
click at [340, 159] on button "Mover para entrega" at bounding box center [337, 157] width 90 height 13
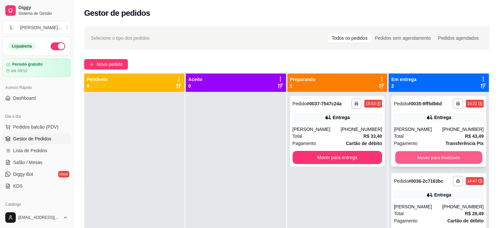
click at [421, 156] on button "Mover para finalizado" at bounding box center [438, 157] width 87 height 13
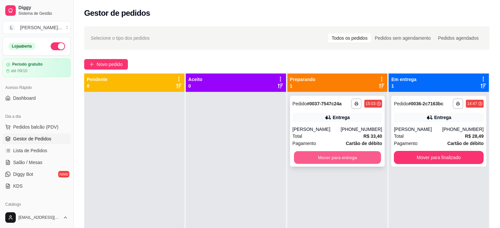
click at [334, 158] on button "Mover para entrega" at bounding box center [337, 157] width 87 height 13
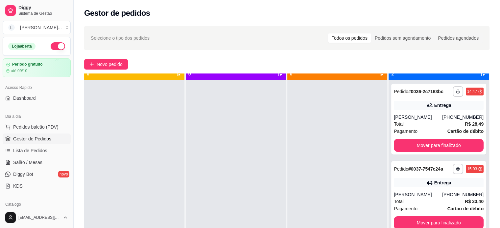
scroll to position [18, 0]
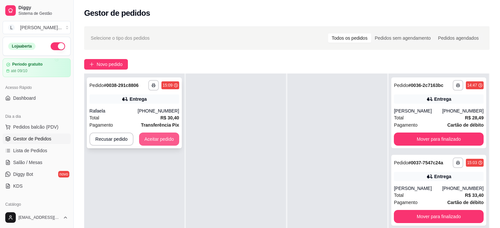
click at [167, 138] on button "Aceitar pedido" at bounding box center [159, 139] width 40 height 13
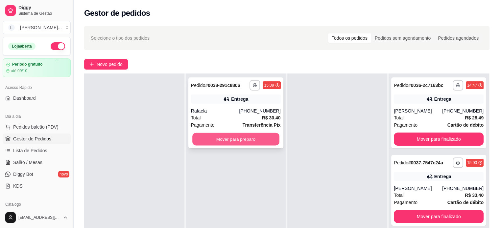
click at [247, 139] on button "Mover para preparo" at bounding box center [235, 139] width 87 height 13
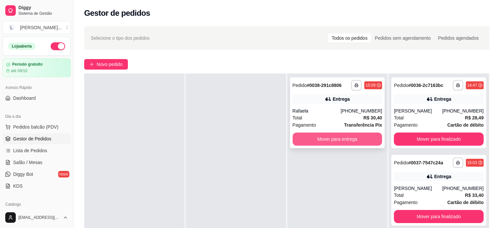
click at [313, 135] on button "Mover para entrega" at bounding box center [337, 139] width 90 height 13
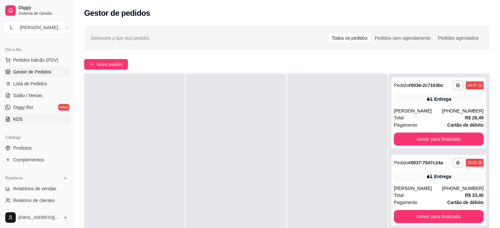
scroll to position [131, 0]
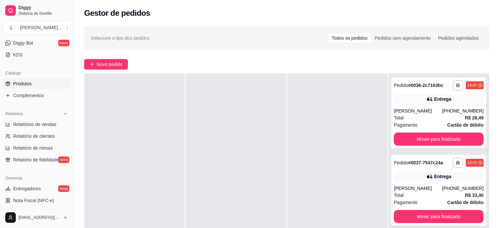
click at [29, 84] on span "Produtos" at bounding box center [22, 83] width 18 height 7
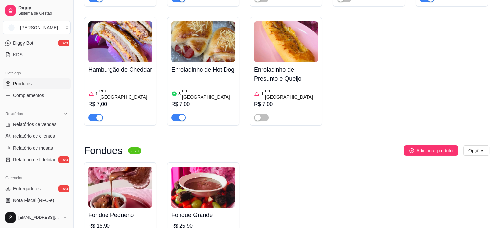
scroll to position [2168, 0]
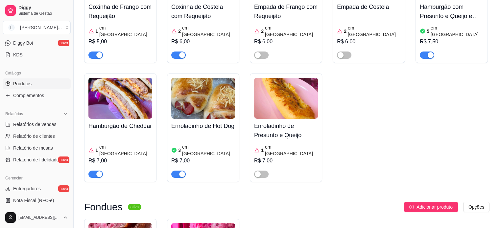
click at [98, 171] on div "button" at bounding box center [99, 174] width 6 height 6
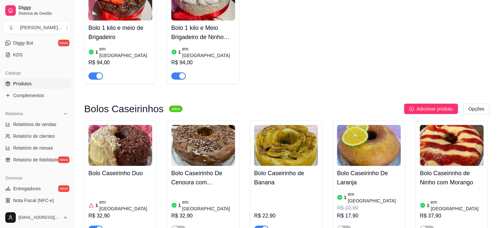
scroll to position [1412, 0]
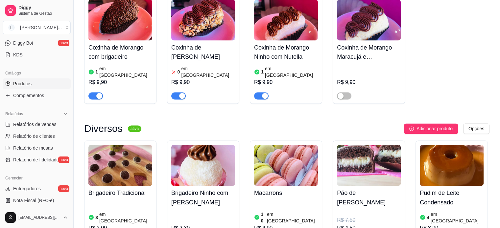
scroll to position [1018, 0]
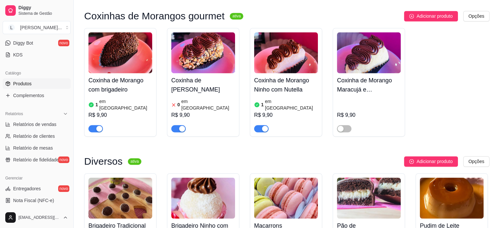
click at [206, 111] on div "R$ 9,90" at bounding box center [203, 115] width 64 height 8
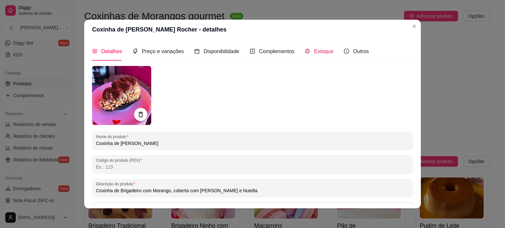
click at [314, 51] on span "Estoque" at bounding box center [323, 52] width 19 height 6
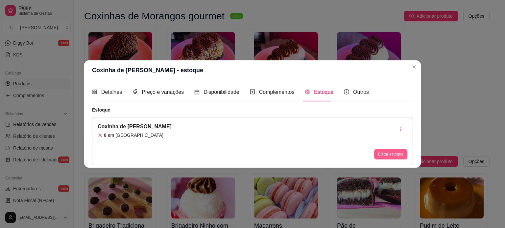
click at [378, 153] on button "Editar estoque" at bounding box center [390, 154] width 33 height 11
click at [385, 156] on button "Editar estoque" at bounding box center [390, 154] width 33 height 11
click at [390, 155] on button "Editar estoque" at bounding box center [390, 154] width 33 height 11
click at [390, 155] on button "Editar estoque" at bounding box center [390, 154] width 32 height 10
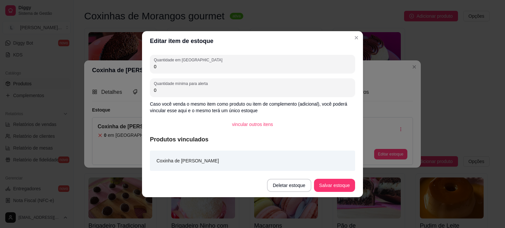
click at [184, 76] on div "Quantidade em estoque 0 Quantidade mínima para alerta 0 Caso você venda o mesmo…" at bounding box center [252, 112] width 221 height 123
click at [181, 69] on div "0" at bounding box center [252, 63] width 197 height 13
click at [181, 69] on input "0" at bounding box center [252, 66] width 197 height 7
type input "1"
click at [344, 195] on footer "Deletar estoque Salvar estoque" at bounding box center [252, 186] width 221 height 24
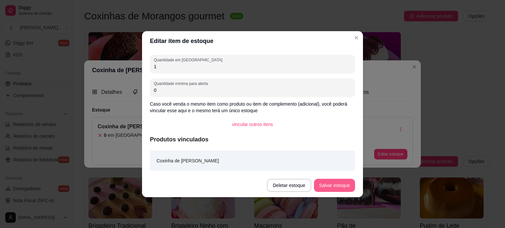
click at [336, 184] on button "Salvar estoque" at bounding box center [334, 185] width 41 height 13
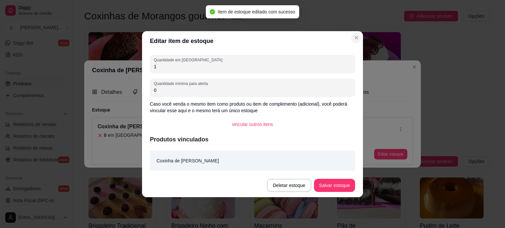
drag, startPoint x: 353, startPoint y: 32, endPoint x: 357, endPoint y: 36, distance: 6.3
click at [354, 32] on section "Editar item de estoque Quantidade em estoque 1 Quantidade mínima para alerta 0 …" at bounding box center [252, 114] width 221 height 166
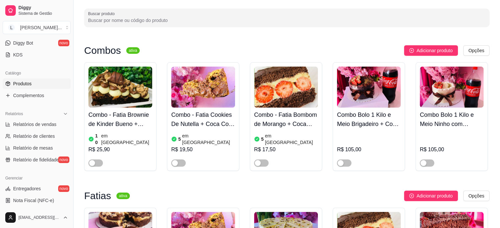
scroll to position [0, 0]
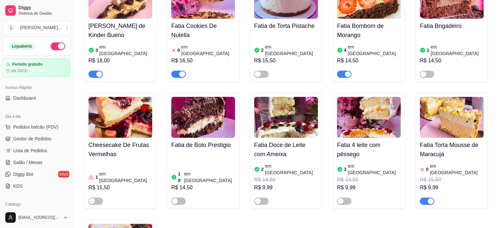
scroll to position [296, 0]
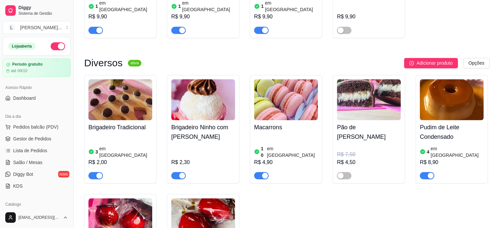
scroll to position [1018, 0]
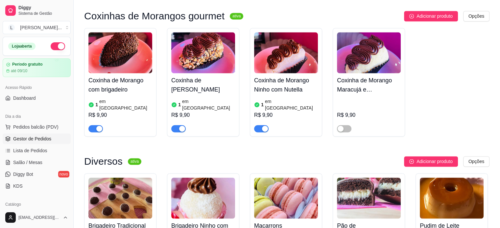
click at [32, 140] on span "Gestor de Pedidos" at bounding box center [32, 139] width 38 height 7
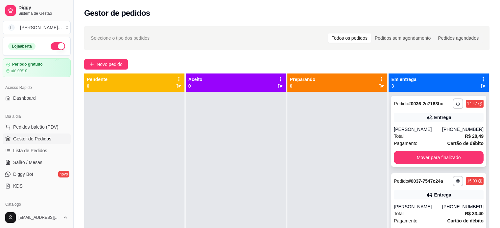
click at [399, 155] on button "Mover para finalizado" at bounding box center [439, 157] width 90 height 13
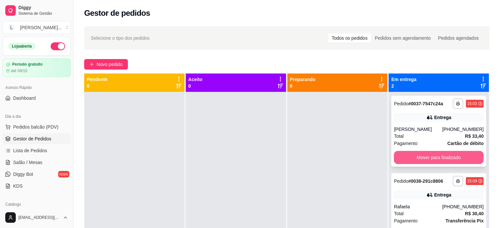
click at [429, 159] on button "Mover para finalizado" at bounding box center [439, 157] width 90 height 13
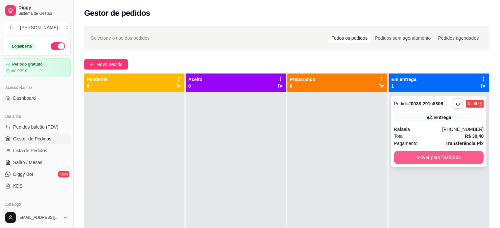
click at [423, 161] on button "Mover para finalizado" at bounding box center [439, 157] width 90 height 13
